Goal: Task Accomplishment & Management: Use online tool/utility

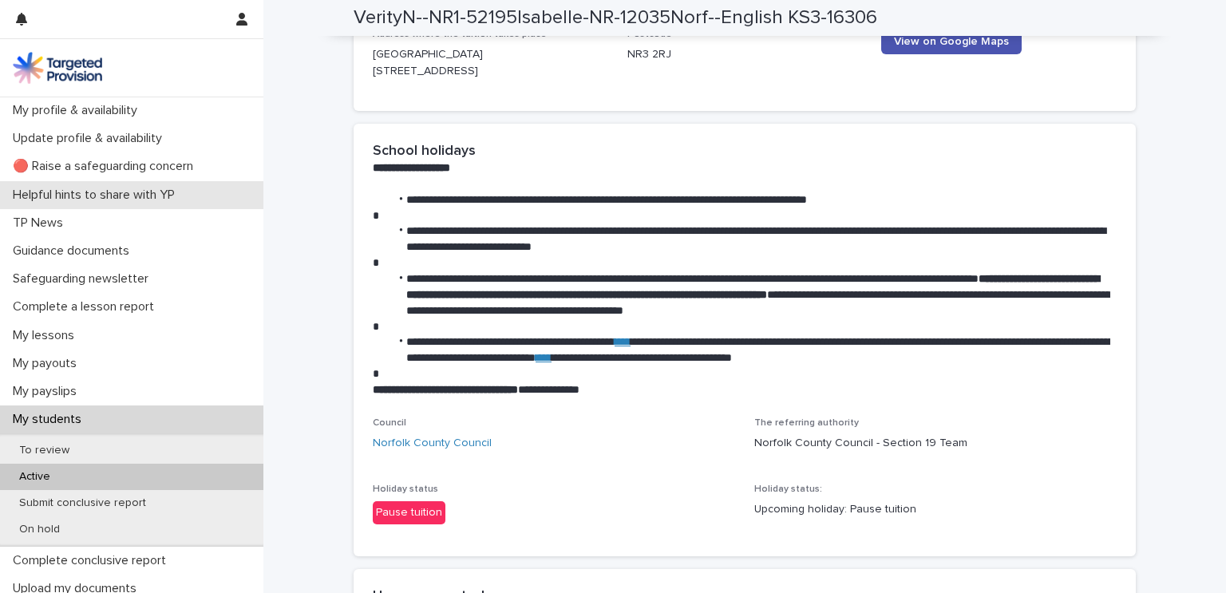
scroll to position [2337, 0]
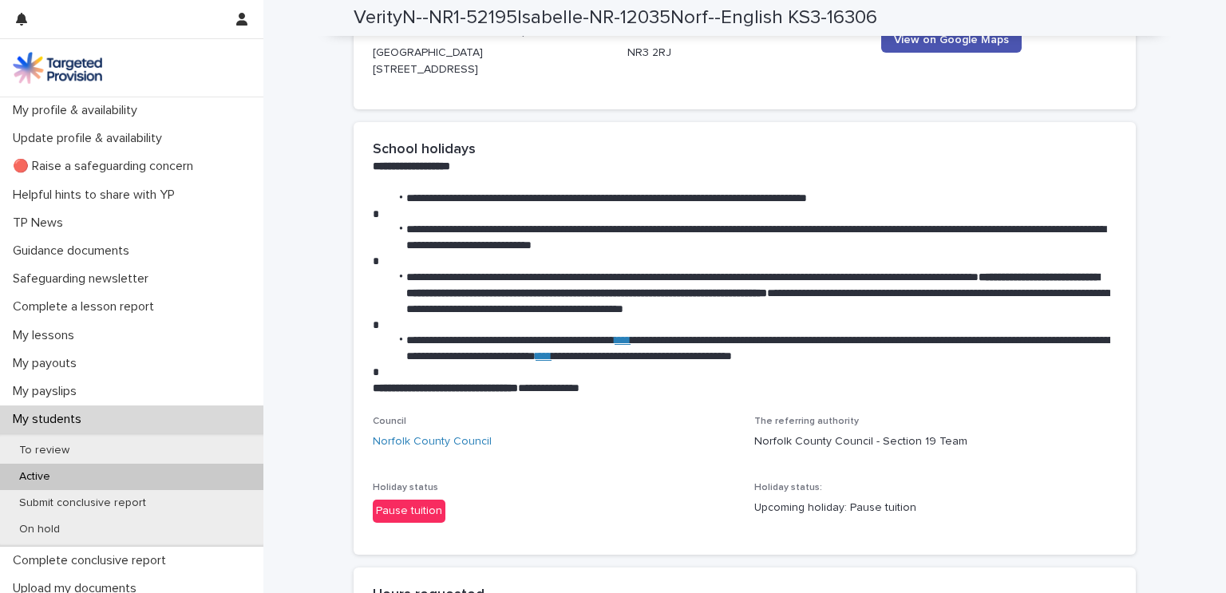
click at [42, 479] on p "Active" at bounding box center [34, 477] width 57 height 14
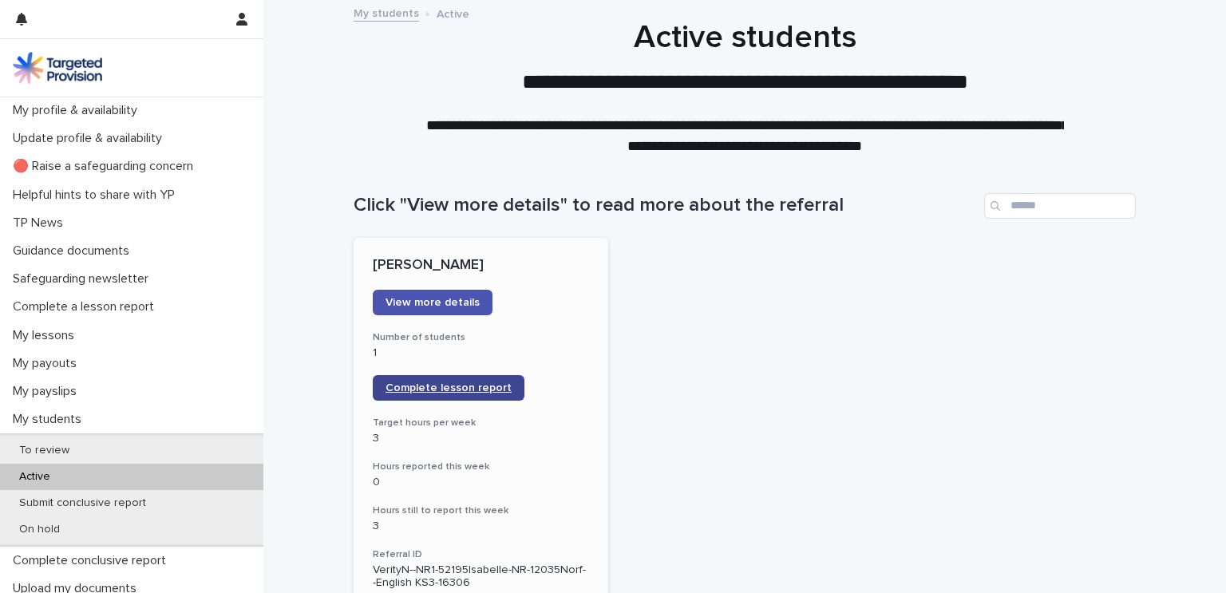
click at [460, 381] on link "Complete lesson report" at bounding box center [449, 388] width 152 height 26
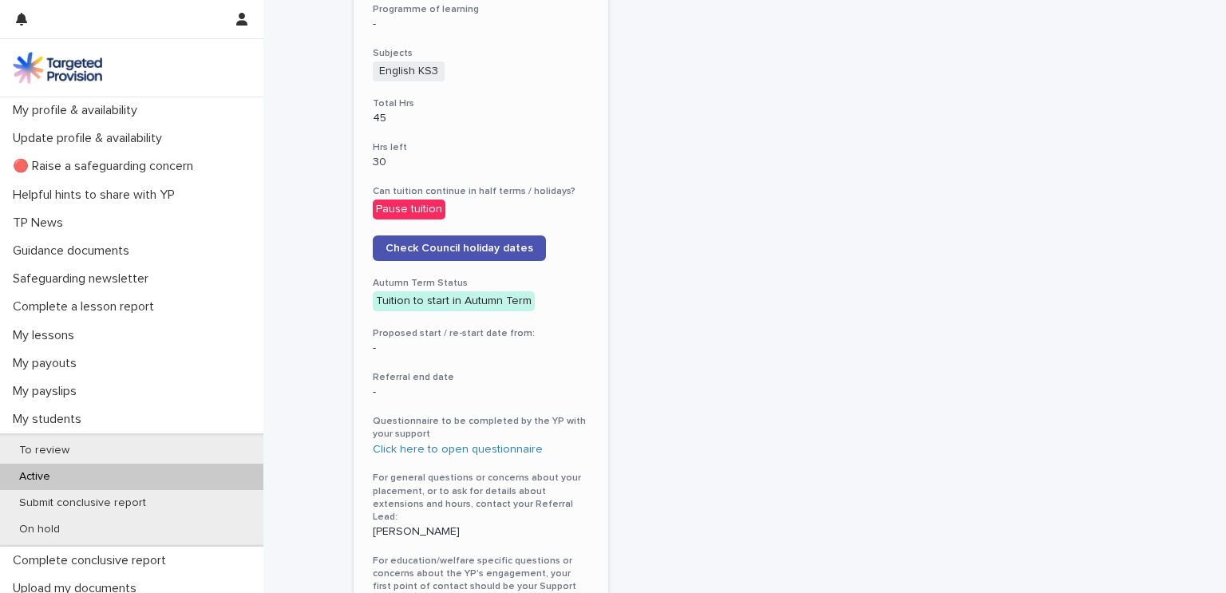
scroll to position [714, 0]
